Goal: Information Seeking & Learning: Understand process/instructions

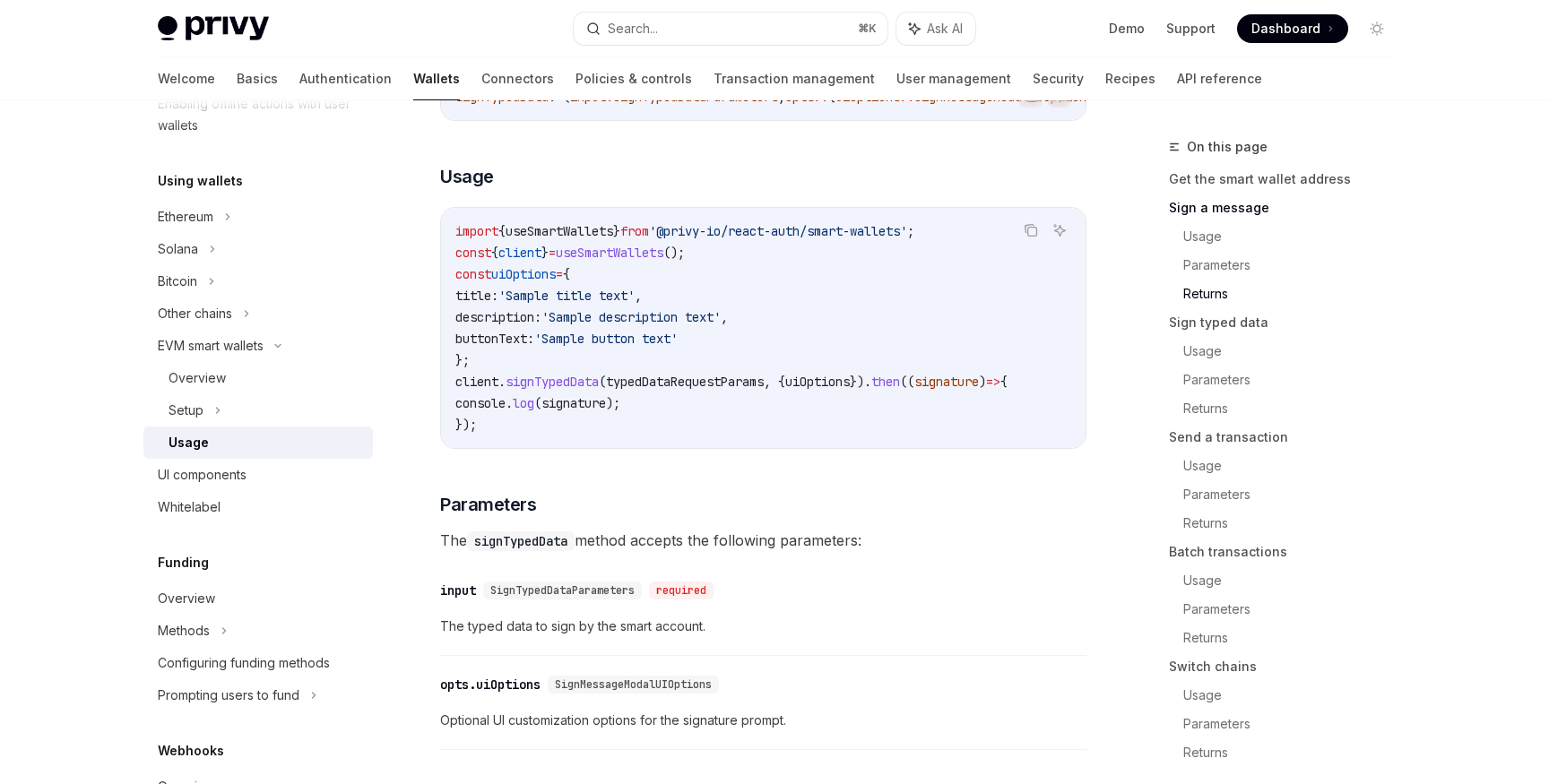
scroll to position [1772, 0]
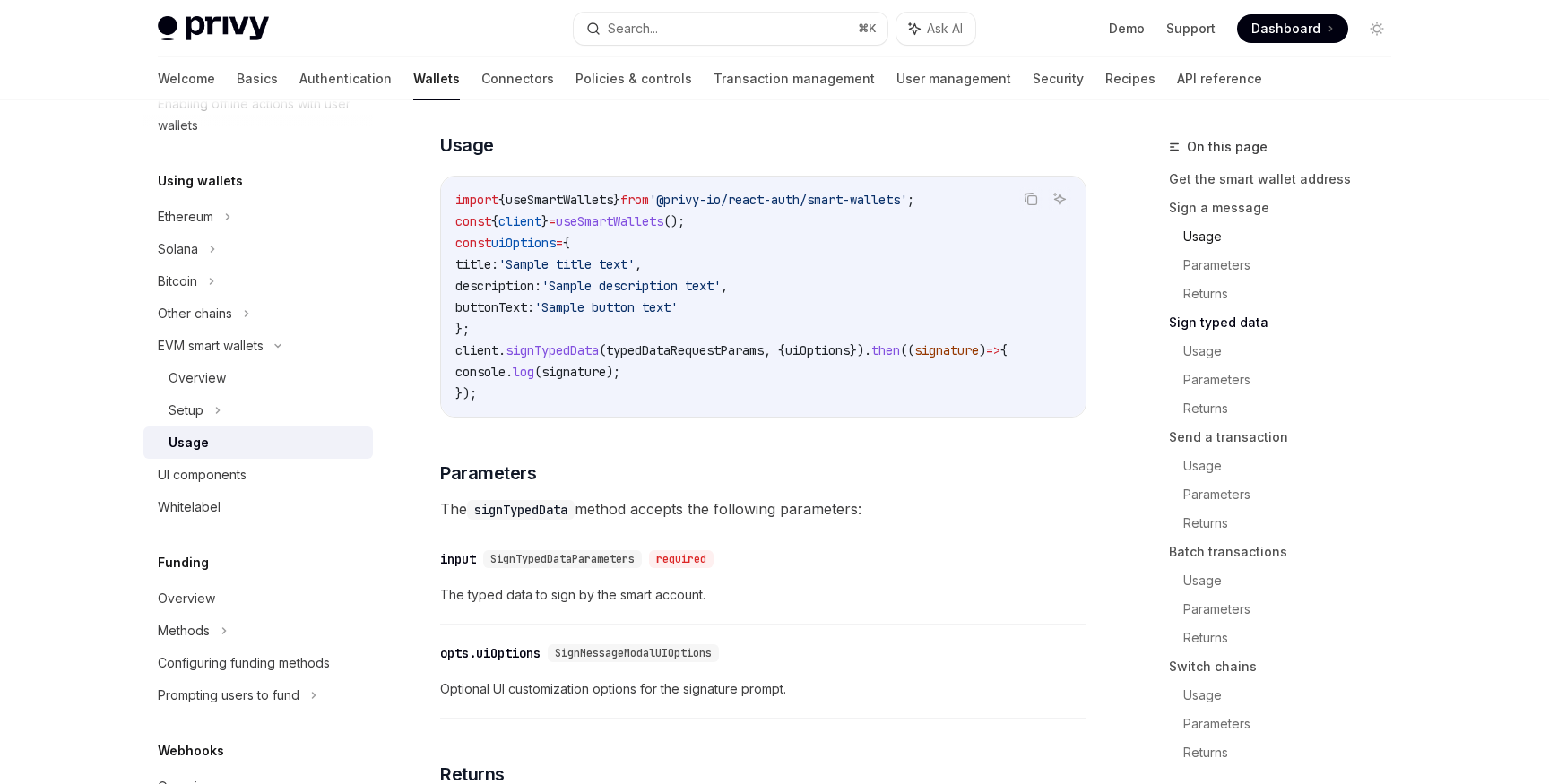
click at [1208, 234] on link "Usage" at bounding box center [1295, 236] width 222 height 29
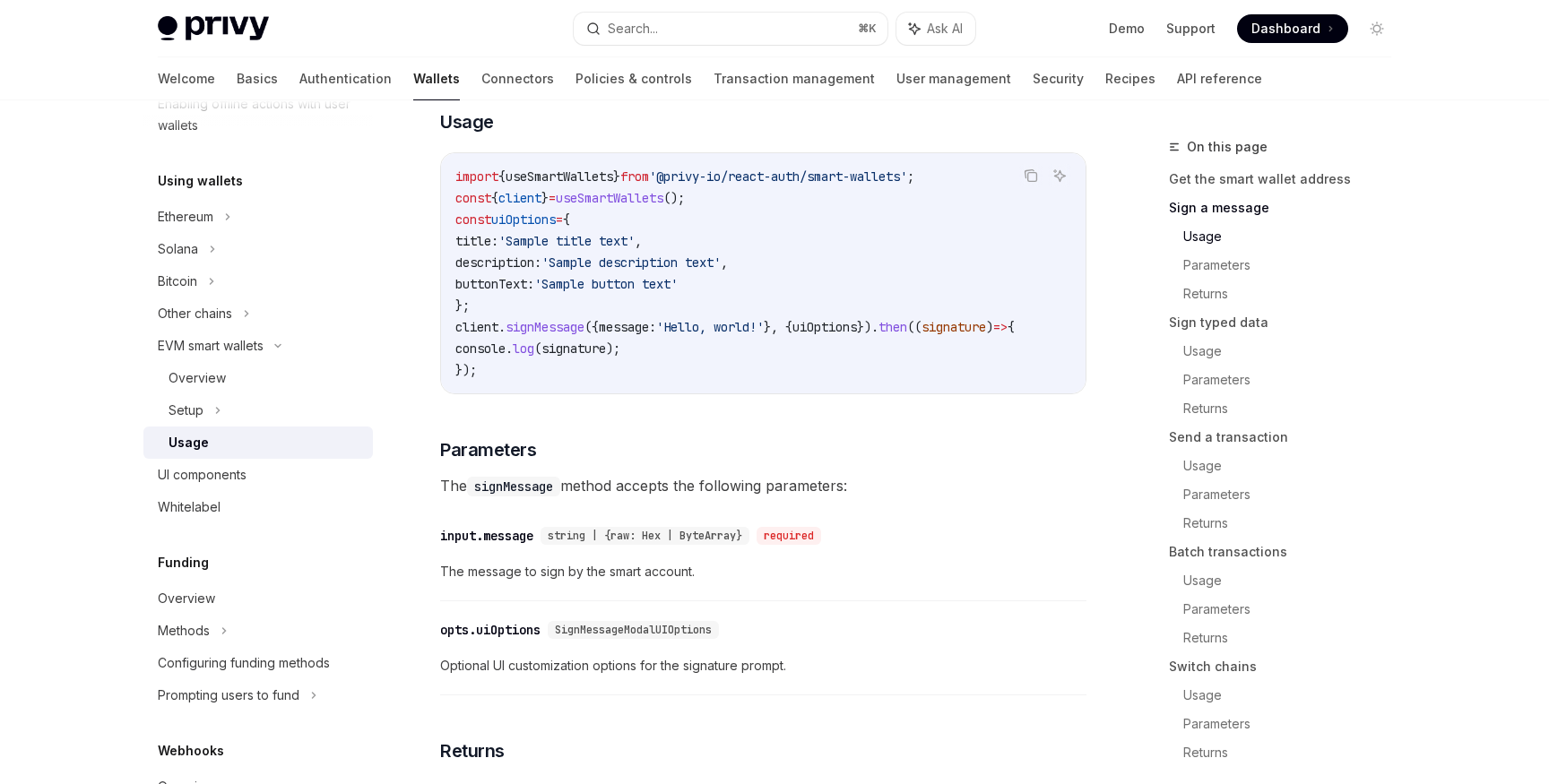
scroll to position [787, 0]
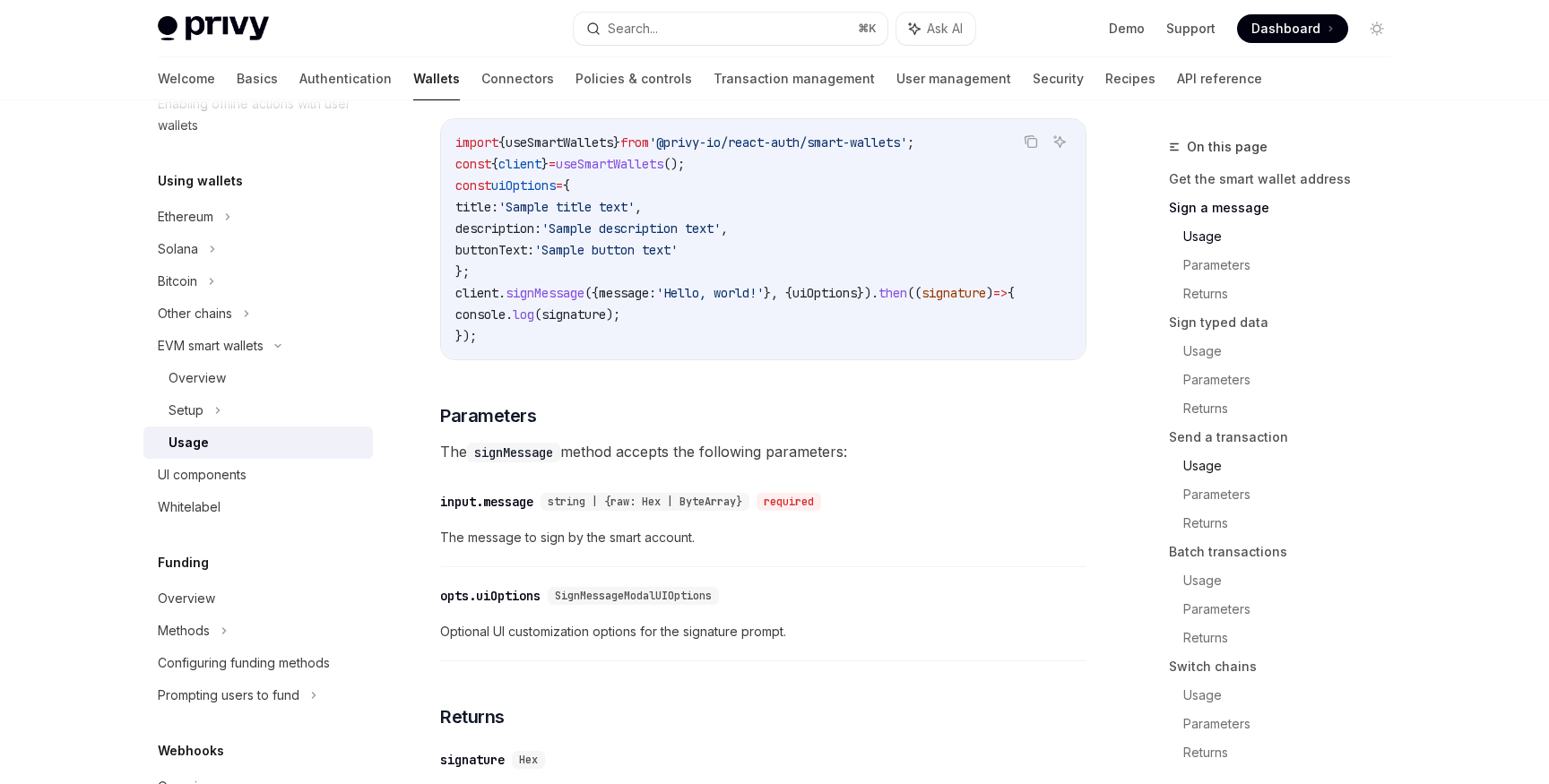
click at [1206, 458] on link "Usage" at bounding box center [1295, 465] width 222 height 29
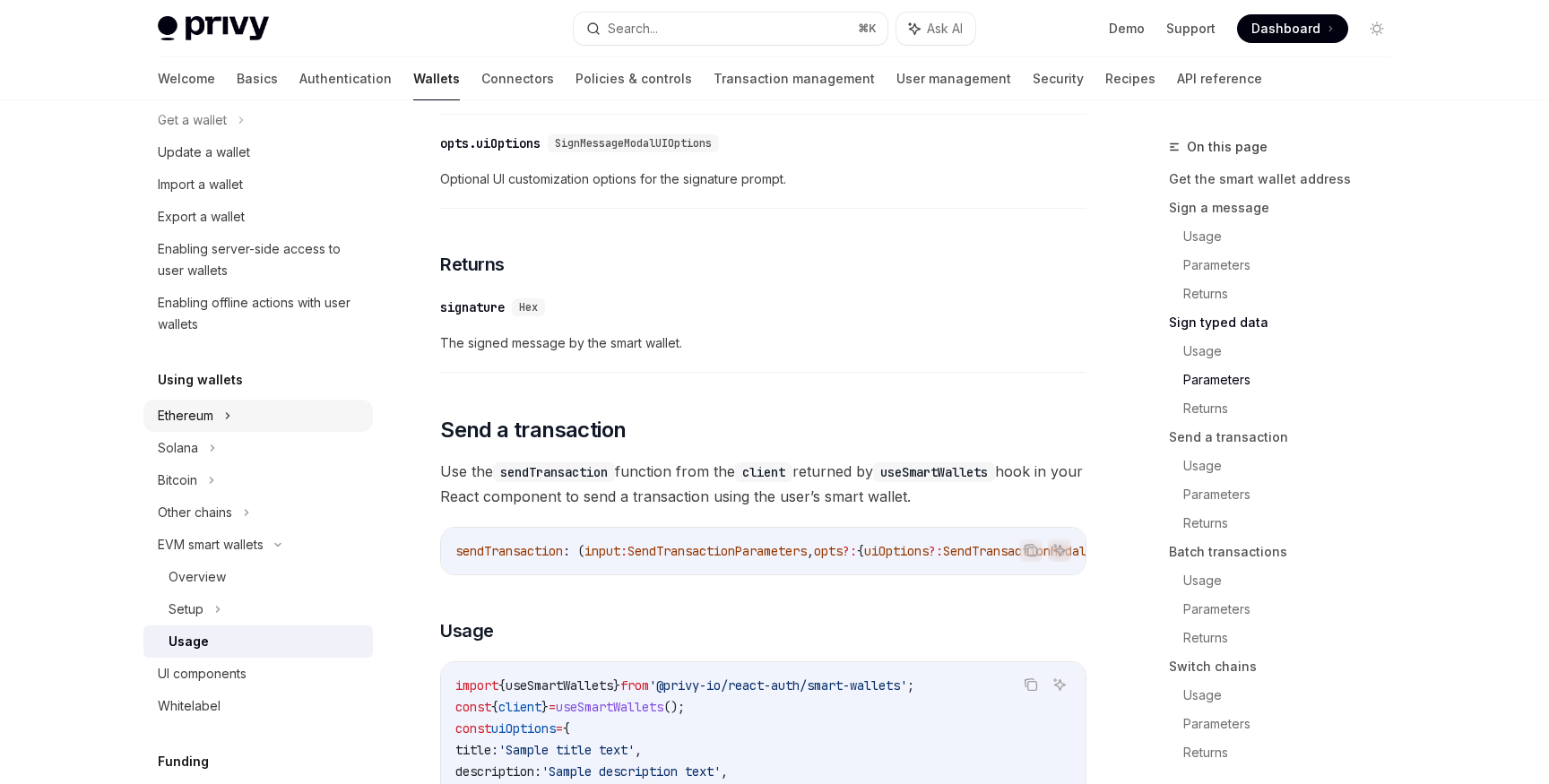
scroll to position [187, 0]
click at [257, 101] on icon at bounding box center [260, 90] width 7 height 22
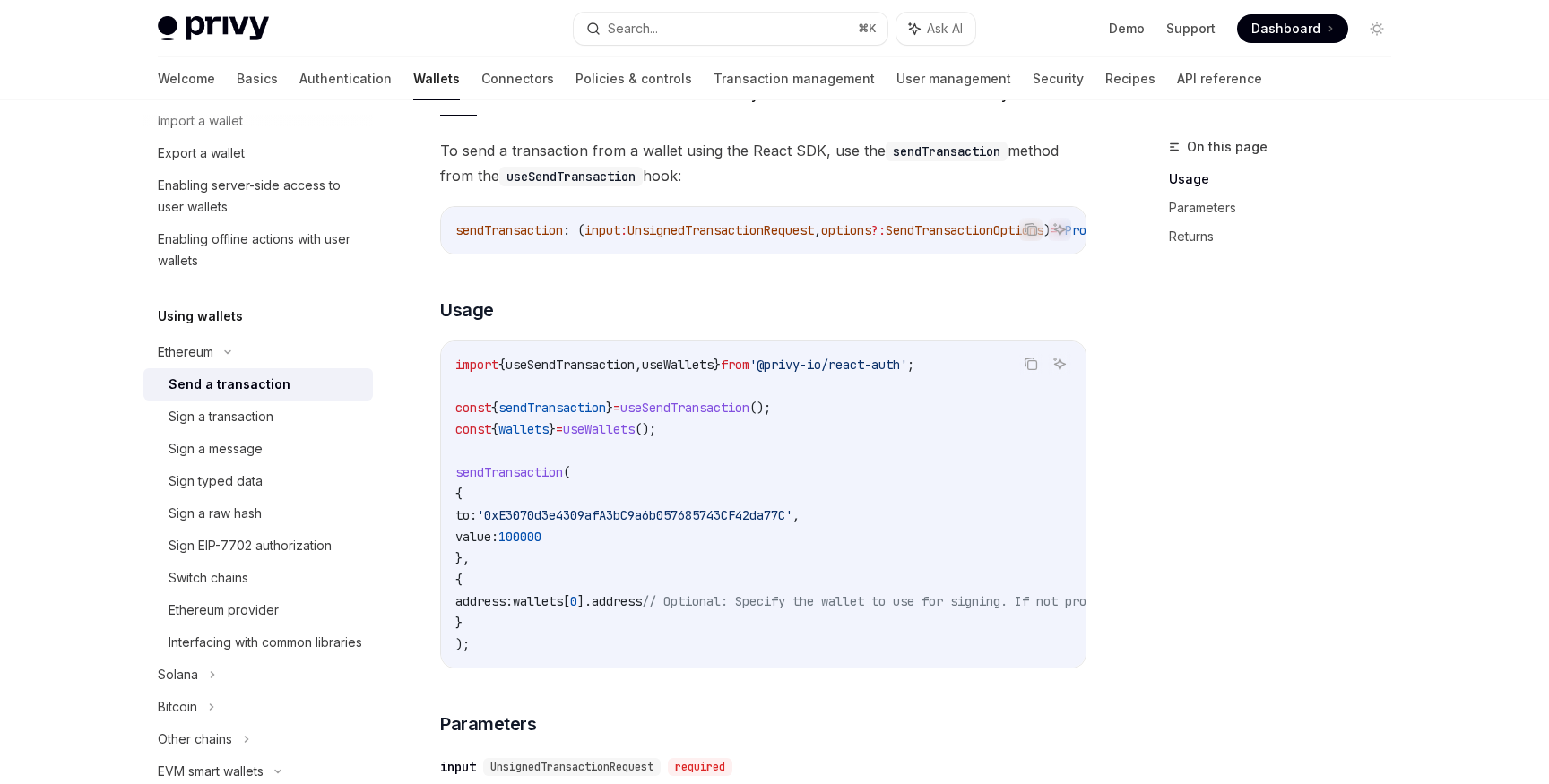
scroll to position [157, 0]
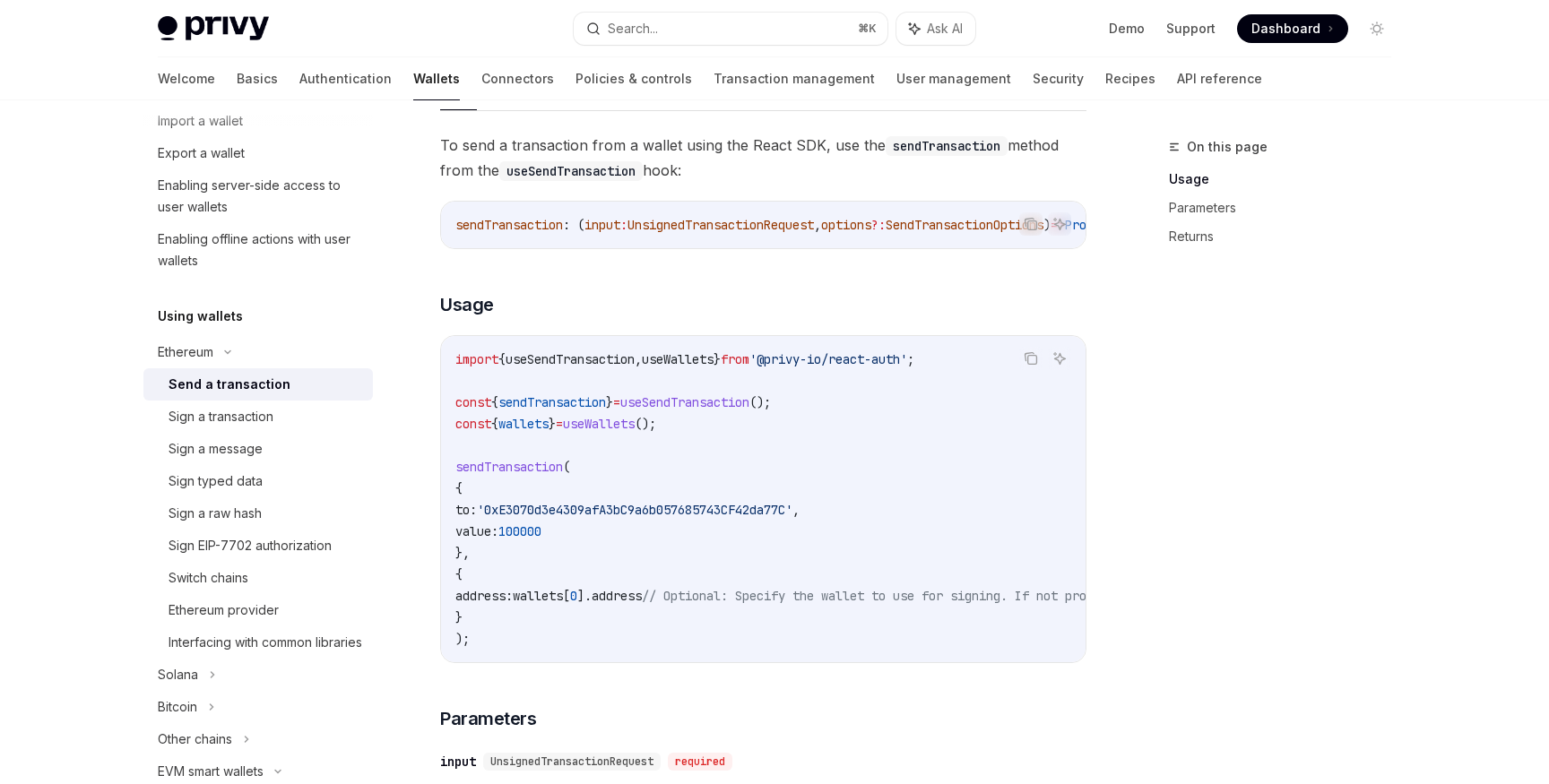
click at [641, 544] on code "import { useSendTransaction , useWallets } from '@privy-io/react-auth' ; const …" at bounding box center [925, 499] width 940 height 301
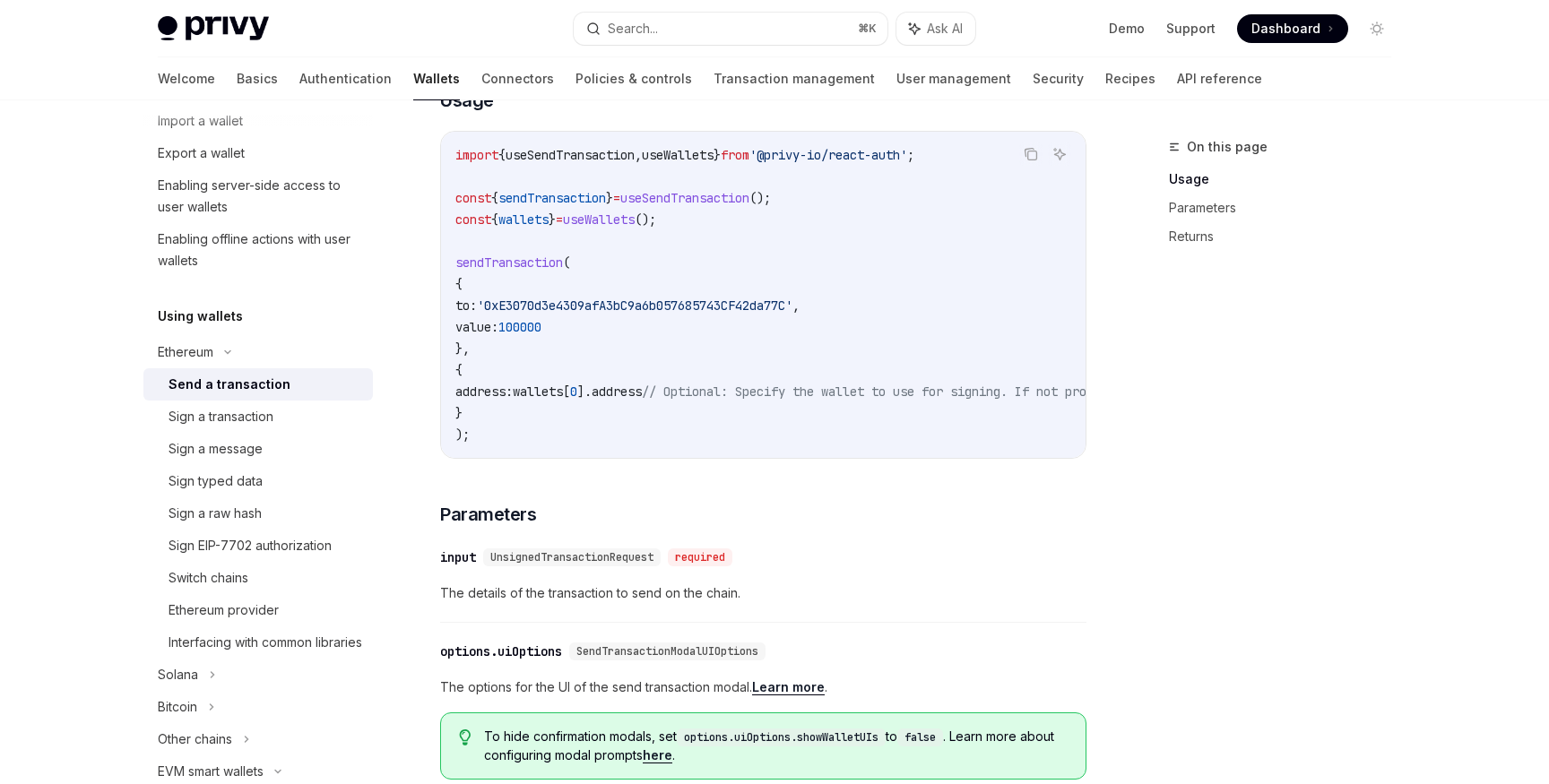
scroll to position [315, 0]
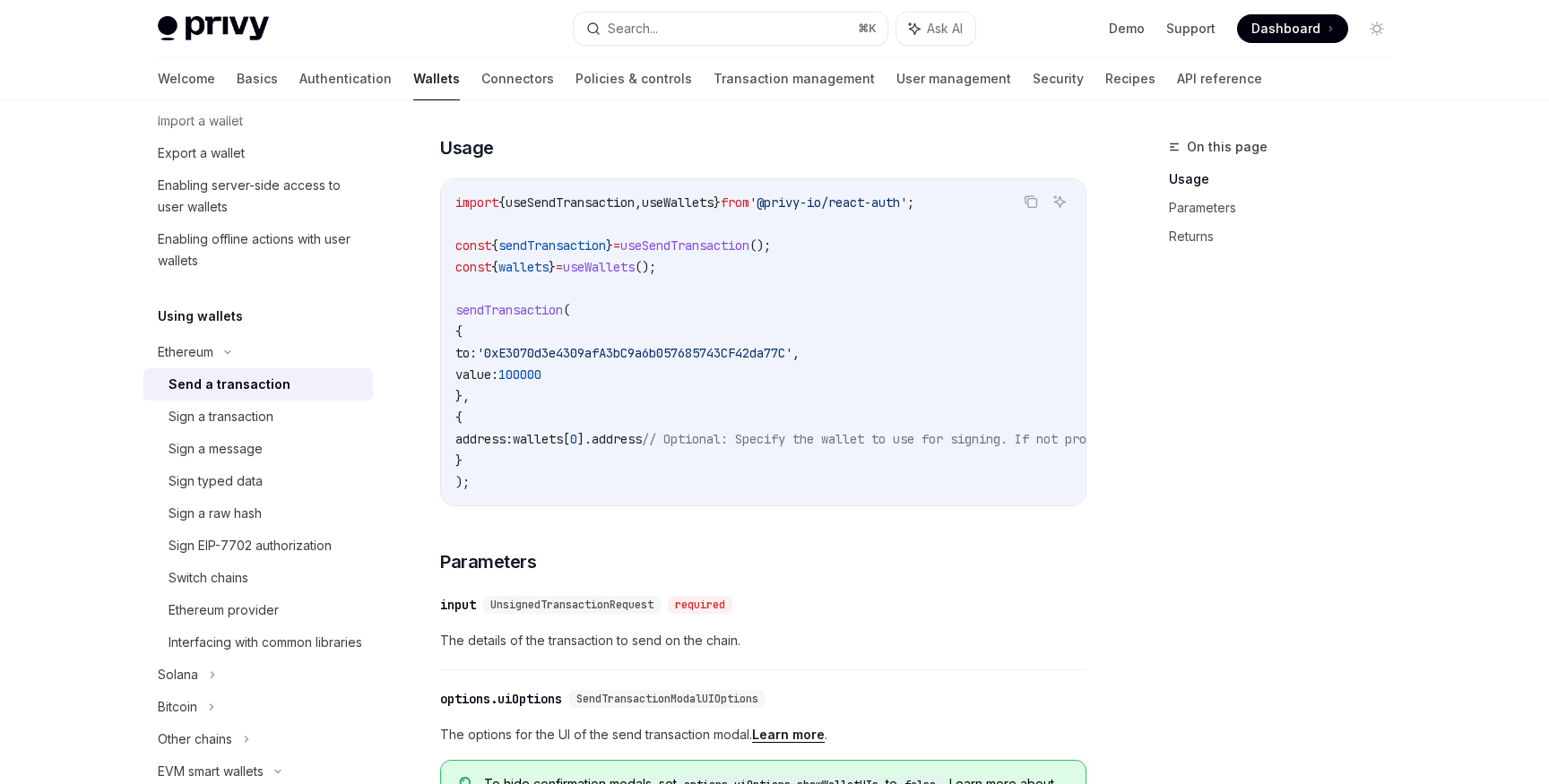
click at [502, 610] on div "UnsignedTransactionRequest" at bounding box center [572, 605] width 177 height 18
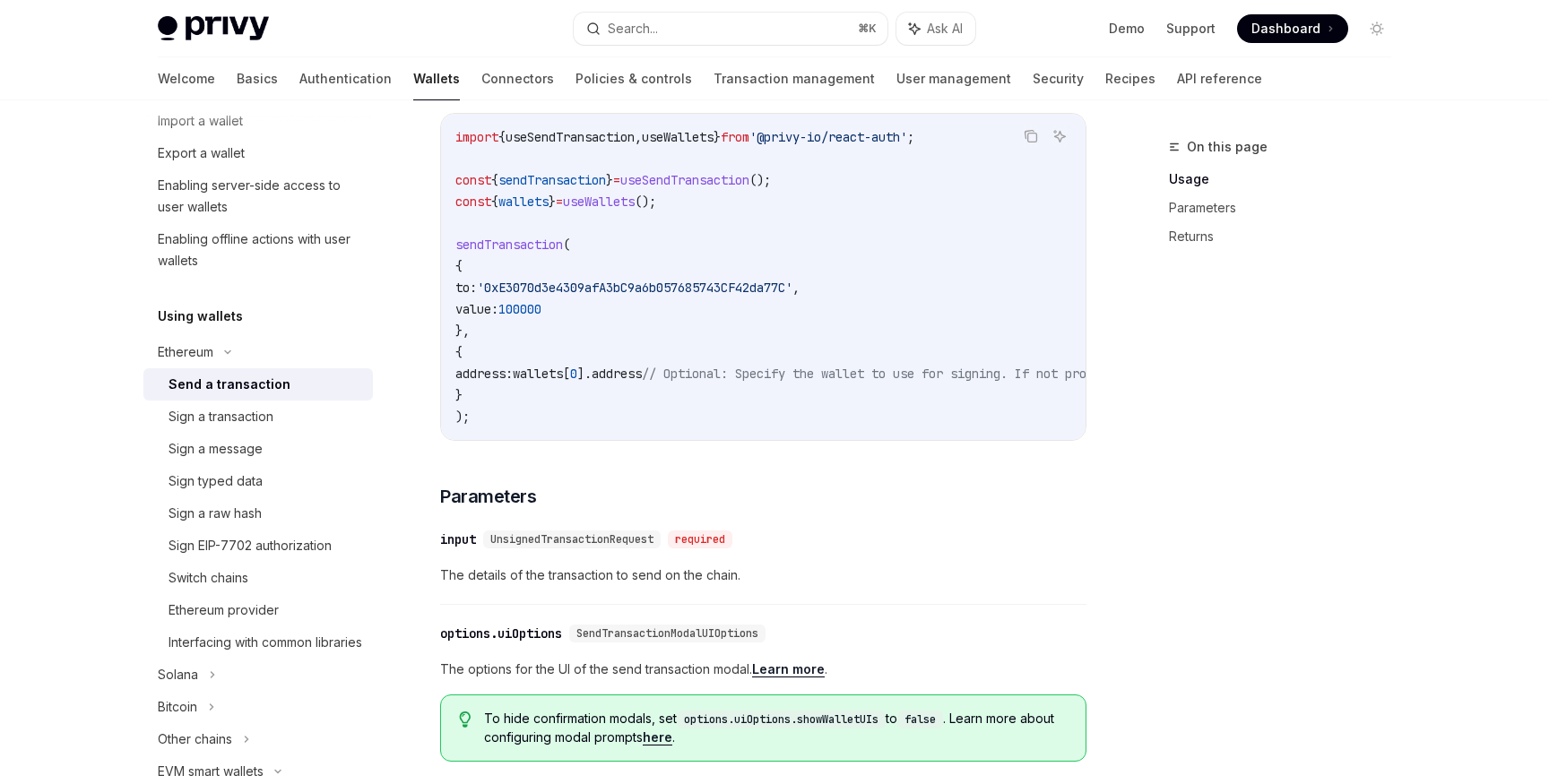
scroll to position [402, 0]
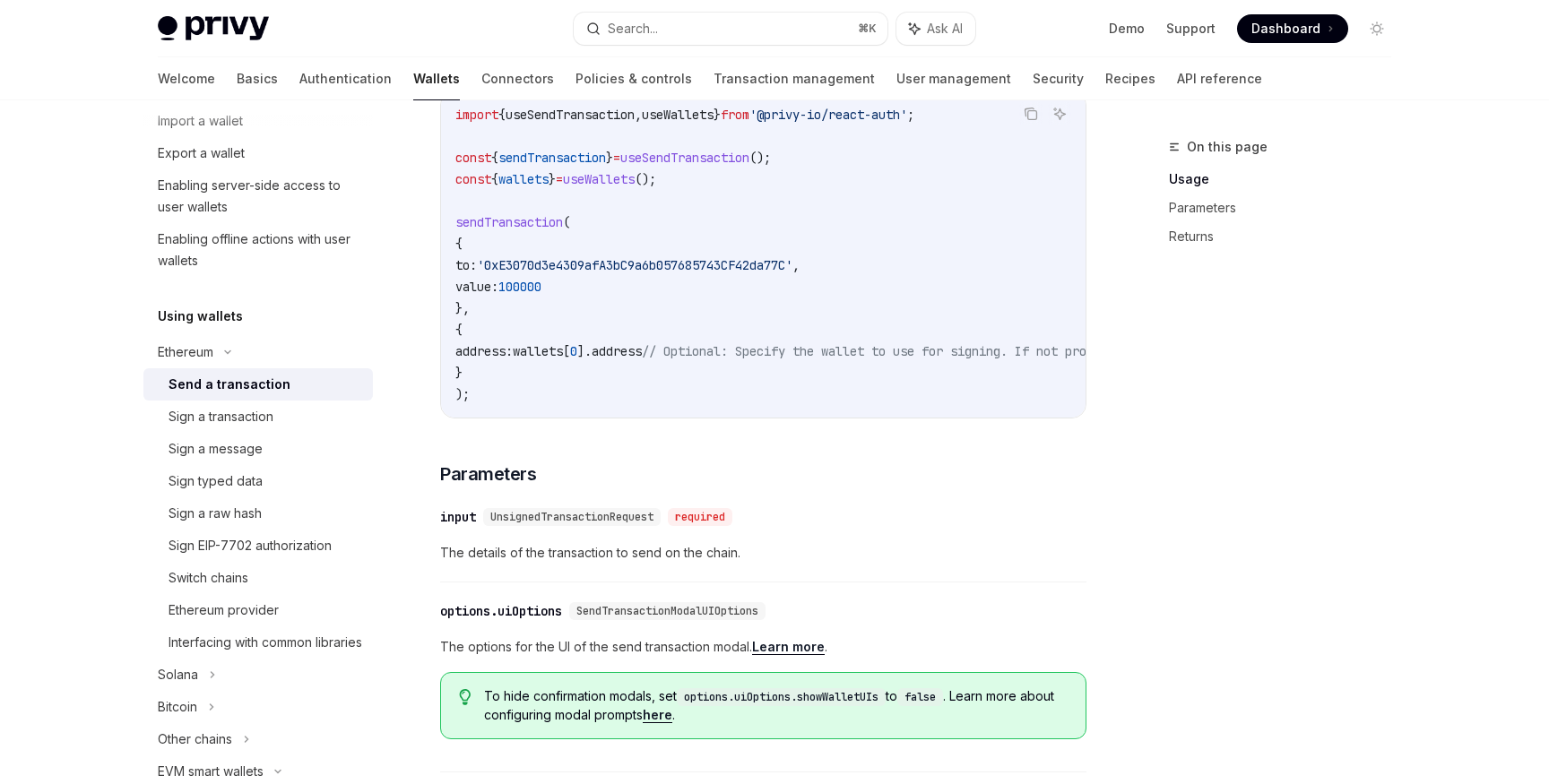
type textarea "*"
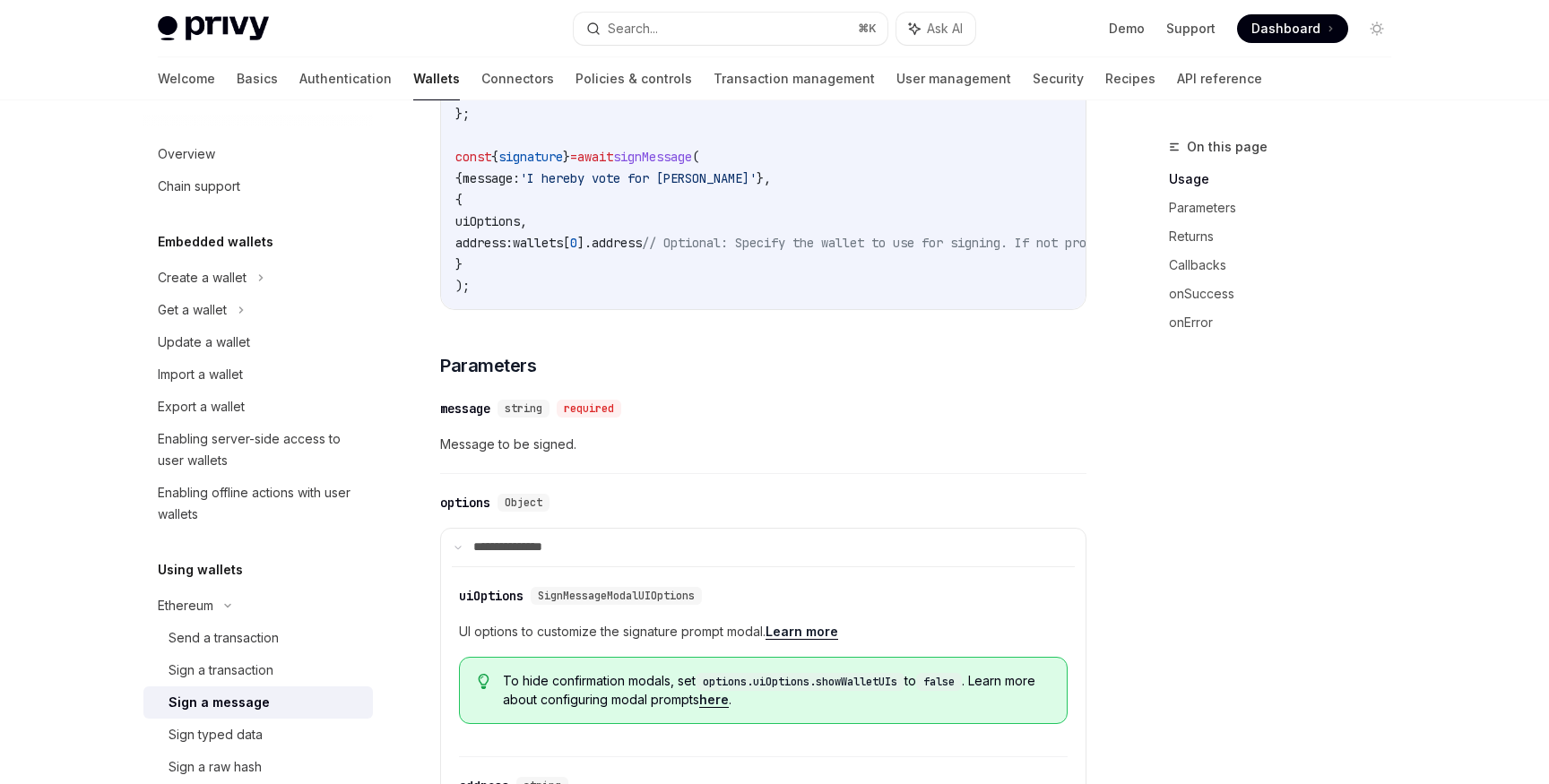
scroll to position [627, 0]
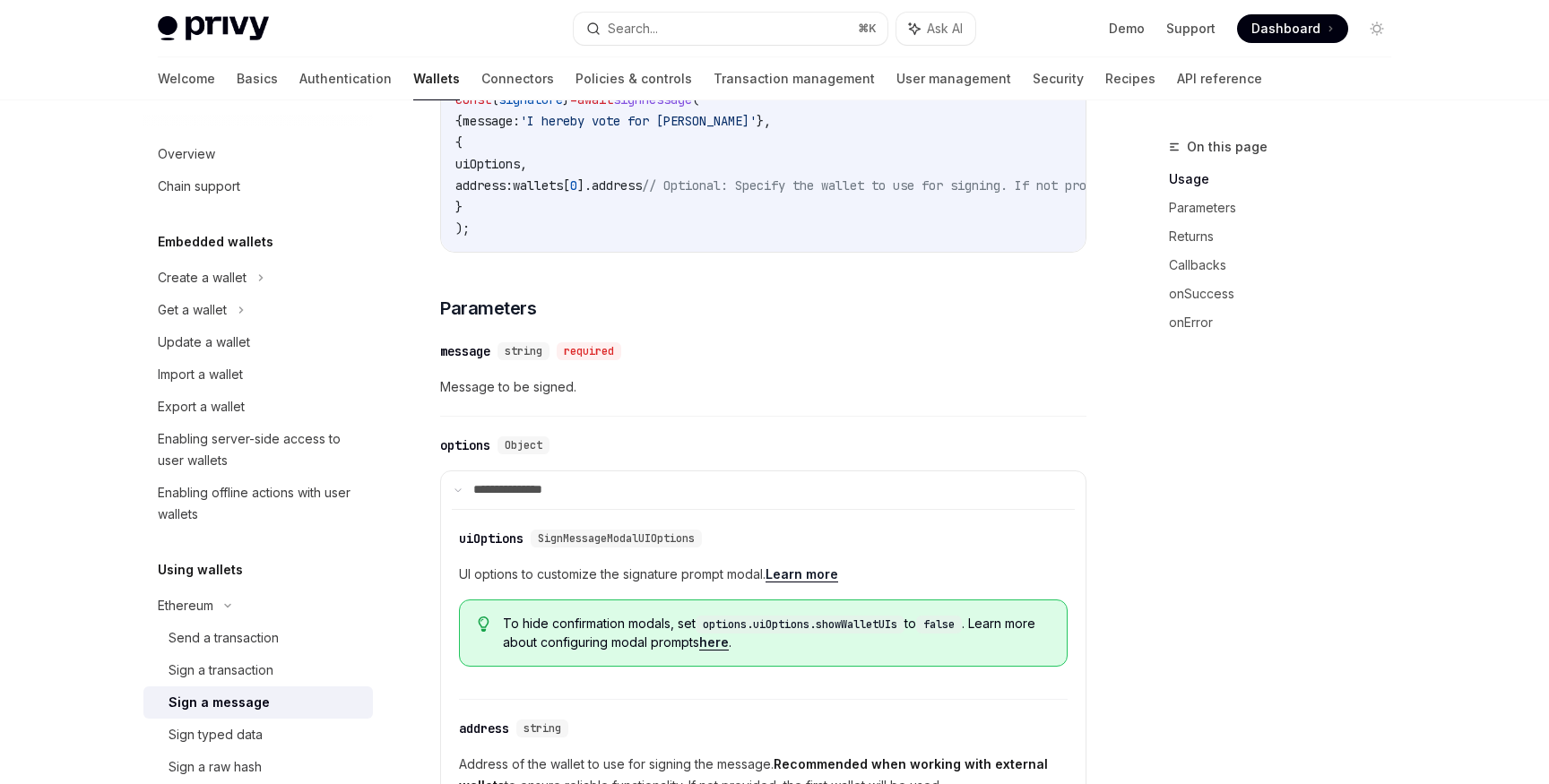
type textarea "*"
